Goal: Task Accomplishment & Management: Manage account settings

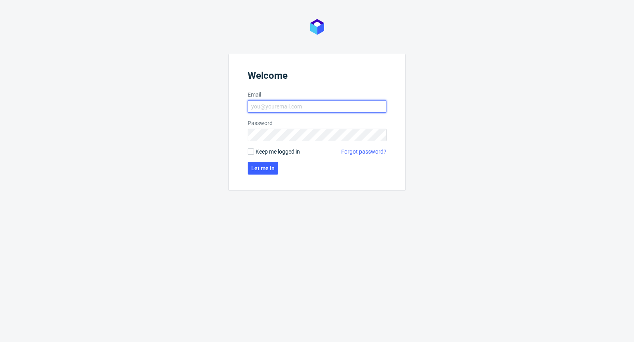
type input "[PERSON_NAME][EMAIL_ADDRESS][PERSON_NAME][DOMAIN_NAME]"
click at [267, 153] on span "Keep me logged in" at bounding box center [278, 152] width 44 height 8
click at [254, 153] on input "Keep me logged in" at bounding box center [251, 152] width 6 height 6
checkbox input "true"
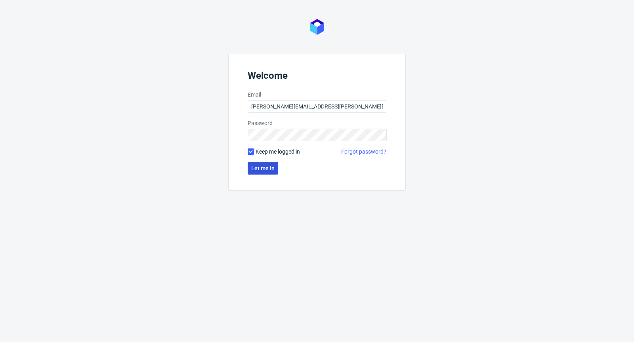
click at [266, 168] on span "Let me in" at bounding box center [262, 169] width 23 height 6
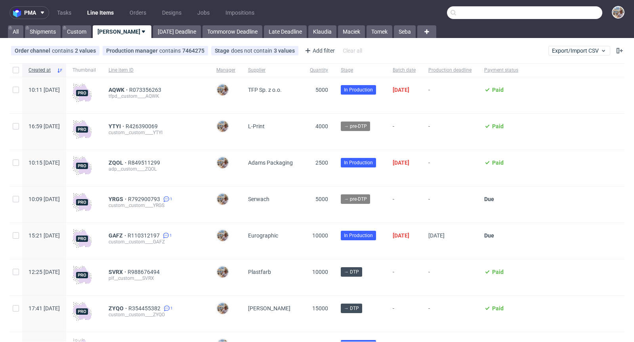
click at [593, 14] on input "text" at bounding box center [524, 12] width 155 height 13
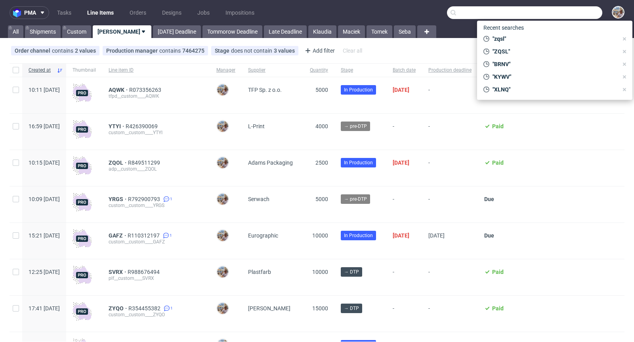
paste input "WPCY"
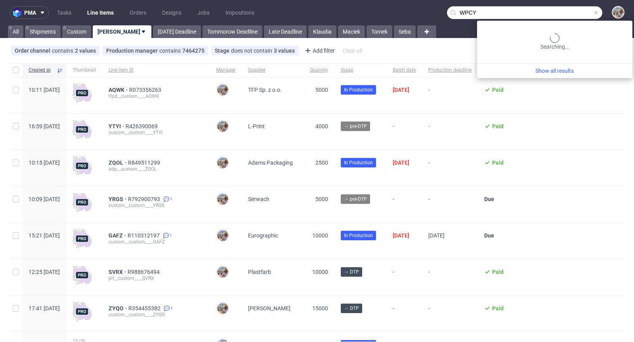
type input "WPCY"
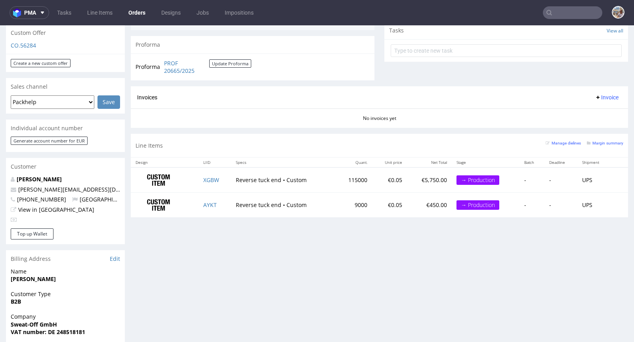
scroll to position [357, 0]
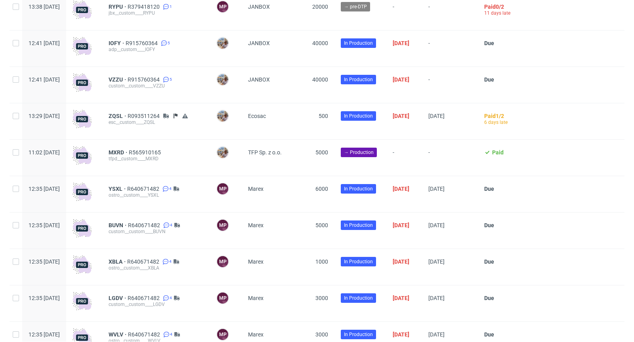
scroll to position [2039, 0]
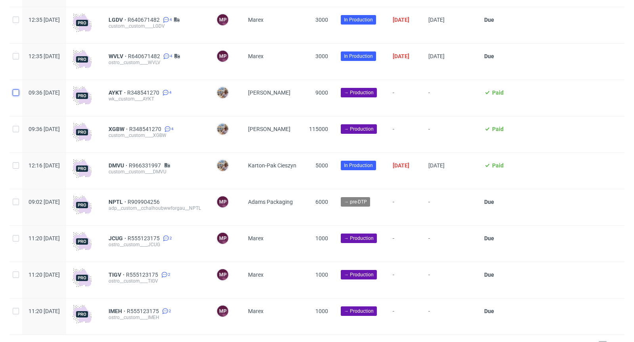
click at [13, 96] on input "checkbox" at bounding box center [16, 93] width 6 height 6
checkbox input "true"
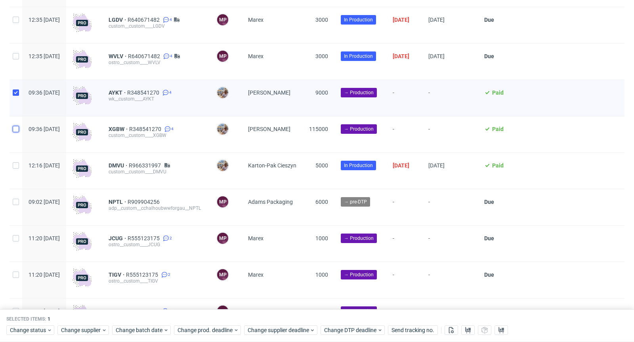
click at [15, 132] on input "checkbox" at bounding box center [16, 129] width 6 height 6
checkbox input "true"
click at [47, 332] on icon at bounding box center [50, 330] width 6 height 6
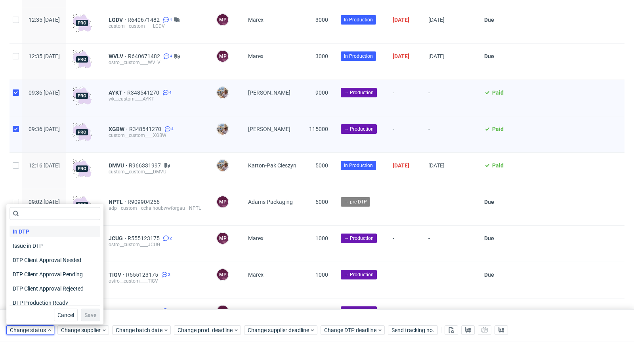
scroll to position [74, 0]
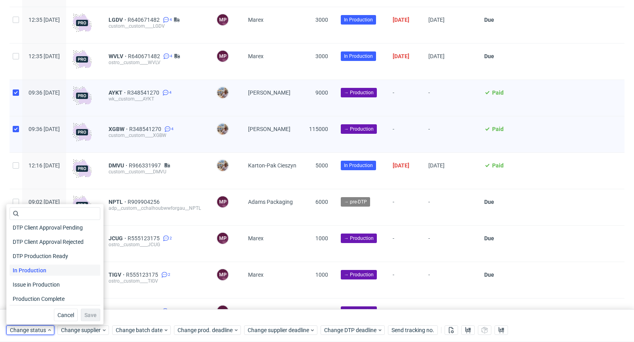
click at [51, 267] on div "In Production" at bounding box center [55, 270] width 91 height 11
click at [87, 317] on span "Save" at bounding box center [90, 316] width 12 height 6
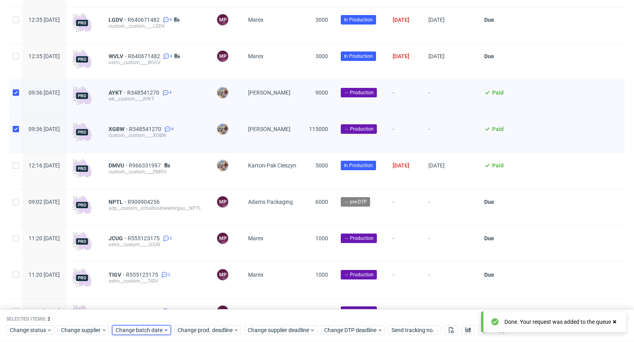
click at [151, 333] on span "Change batch date" at bounding box center [140, 331] width 48 height 8
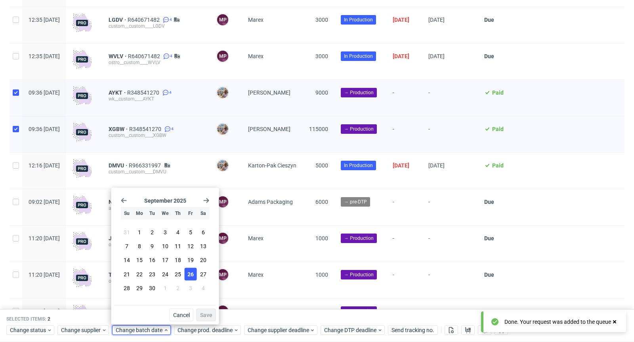
click at [189, 273] on span "26" at bounding box center [190, 274] width 6 height 8
click at [207, 317] on span "Save" at bounding box center [206, 316] width 12 height 6
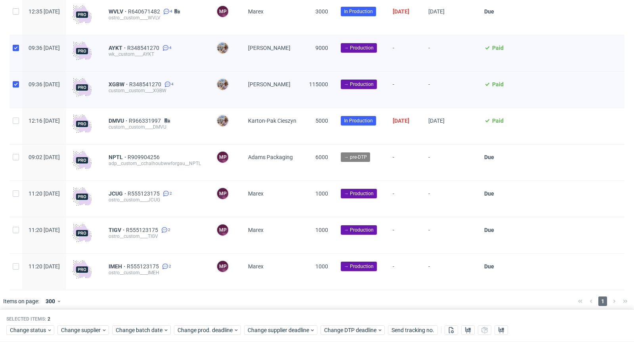
scroll to position [2097, 0]
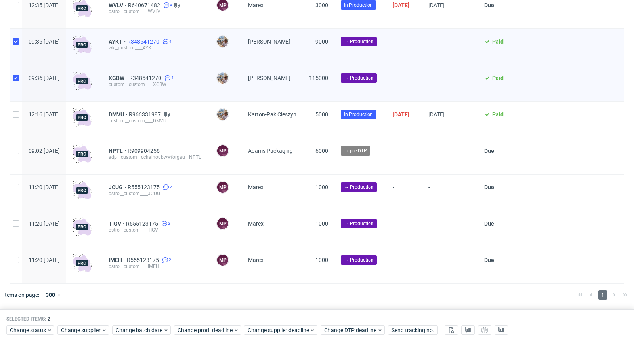
click at [161, 42] on span "R348541270" at bounding box center [144, 41] width 34 height 6
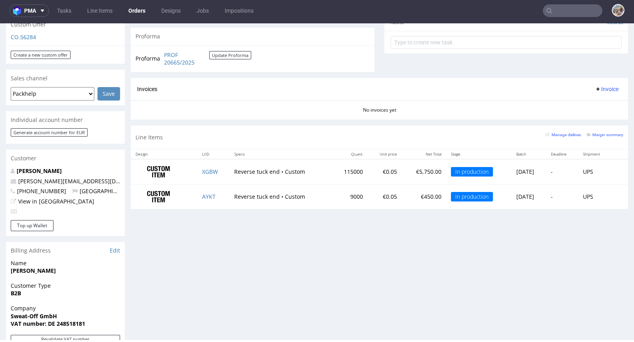
scroll to position [423, 0]
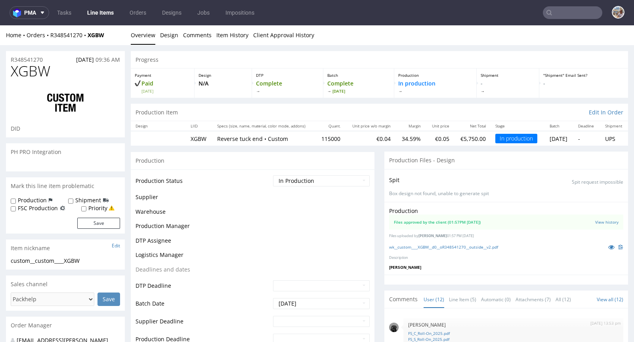
scroll to position [238, 0]
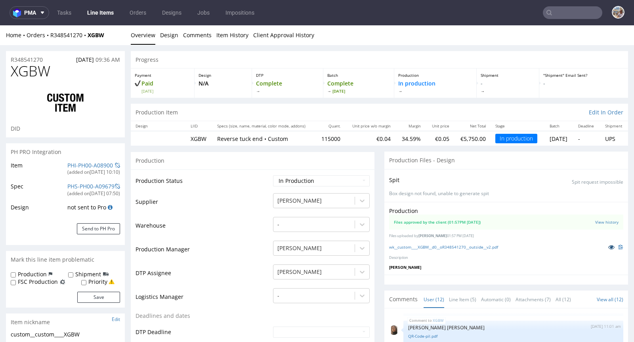
click at [608, 245] on icon at bounding box center [611, 248] width 6 height 6
